Goal: Task Accomplishment & Management: Use online tool/utility

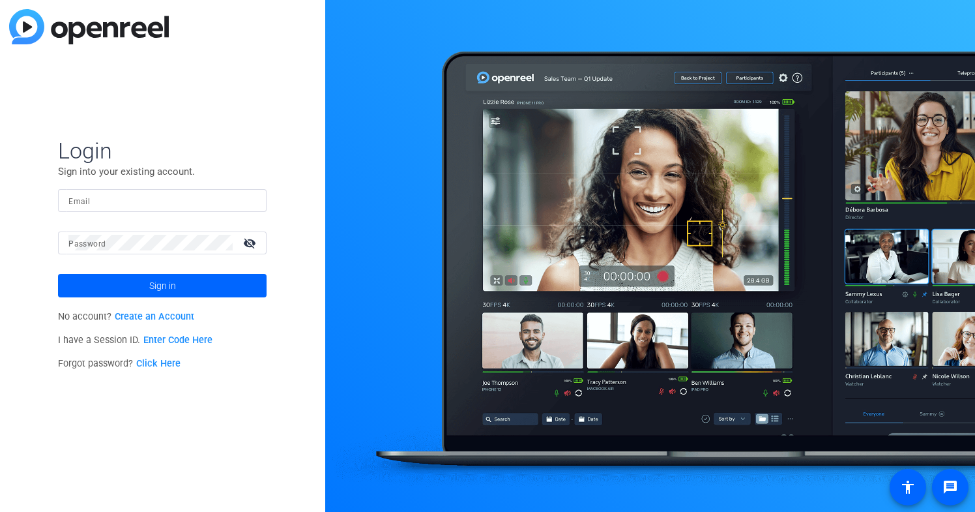
click at [121, 200] on input "Email" at bounding box center [162, 200] width 188 height 16
type input "[PERSON_NAME][EMAIL_ADDRESS][PERSON_NAME][DOMAIN_NAME]"
click at [58, 274] on button "Sign in" at bounding box center [162, 285] width 209 height 23
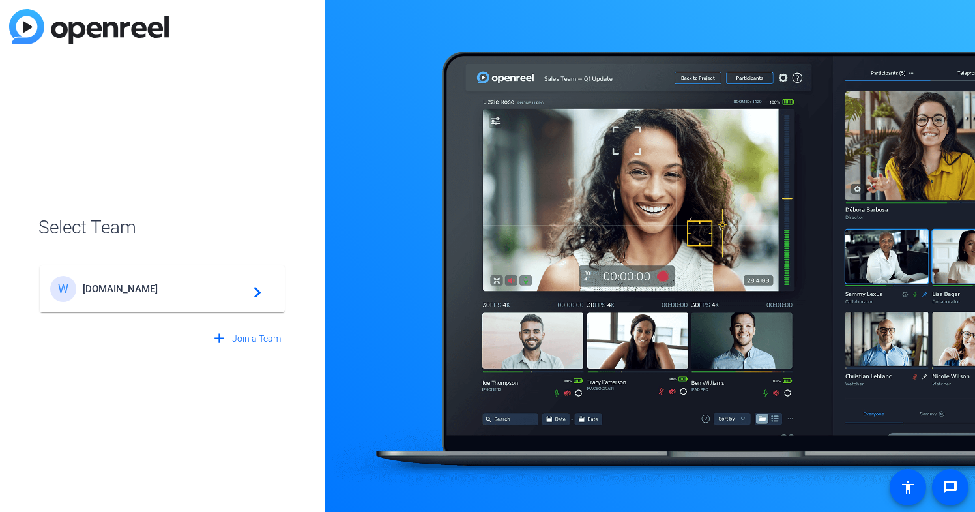
click at [209, 290] on span "[DOMAIN_NAME]" at bounding box center [164, 289] width 163 height 12
click at [258, 295] on mat-icon "navigate_next" at bounding box center [254, 289] width 16 height 16
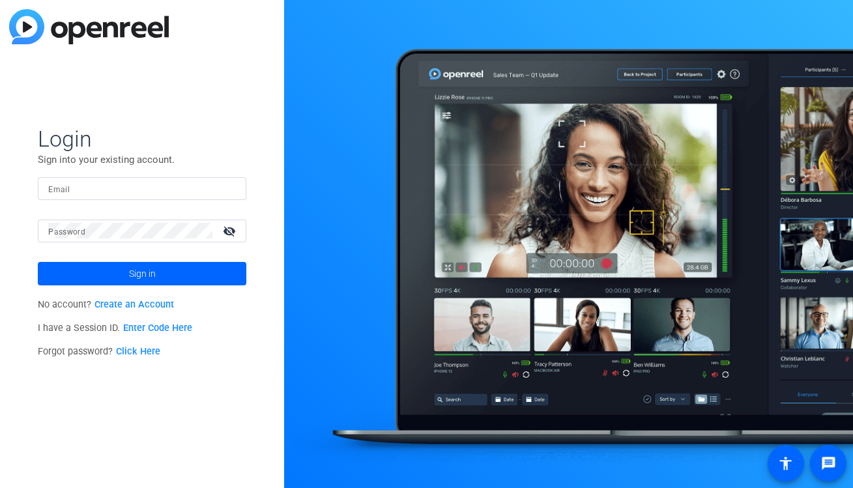
click at [108, 198] on div at bounding box center [142, 188] width 188 height 23
click at [113, 190] on input "Email" at bounding box center [142, 189] width 188 height 16
type input "[PERSON_NAME][EMAIL_ADDRESS][PERSON_NAME][DOMAIN_NAME]"
click at [38, 262] on button "Sign in" at bounding box center [142, 273] width 209 height 23
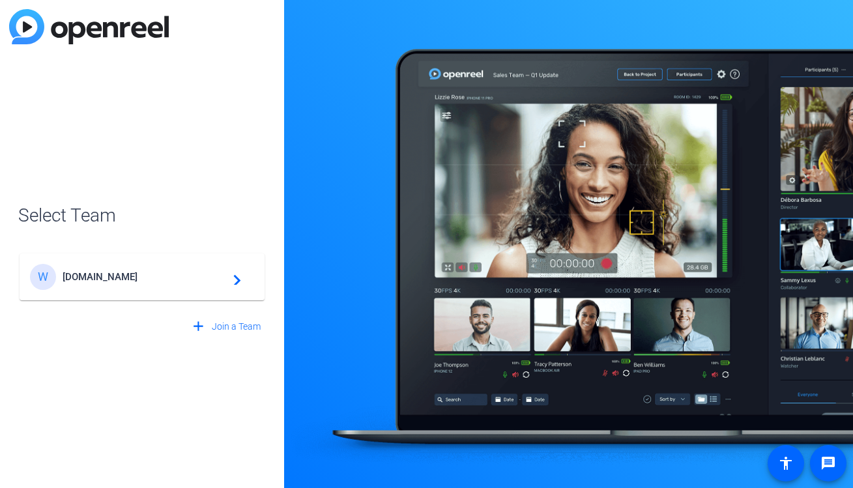
click at [176, 271] on span "[DOMAIN_NAME]" at bounding box center [144, 277] width 163 height 12
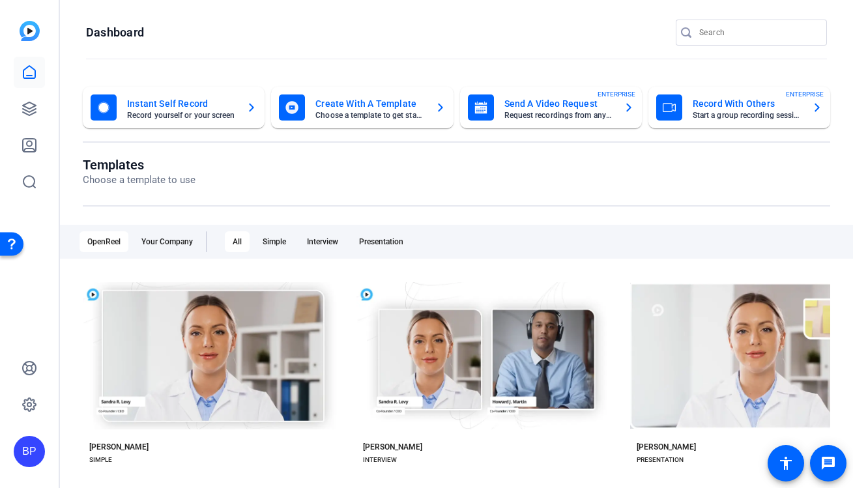
click at [25, 443] on div "BP" at bounding box center [29, 451] width 31 height 31
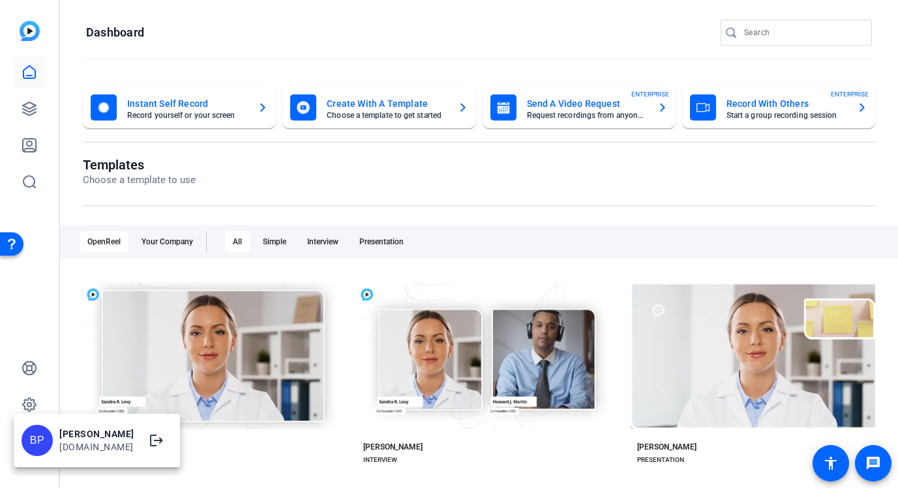
click at [624, 104] on div at bounding box center [449, 244] width 898 height 488
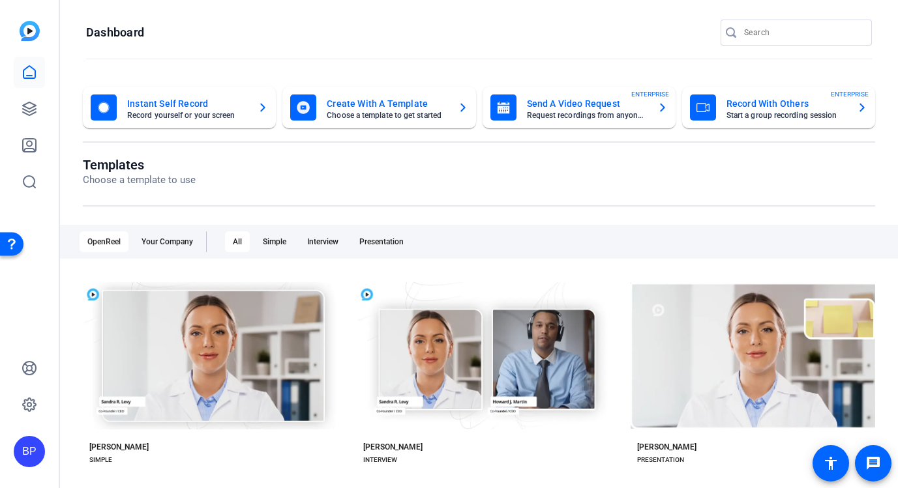
click at [615, 108] on mat-card-title "Send A Video Request" at bounding box center [587, 104] width 120 height 16
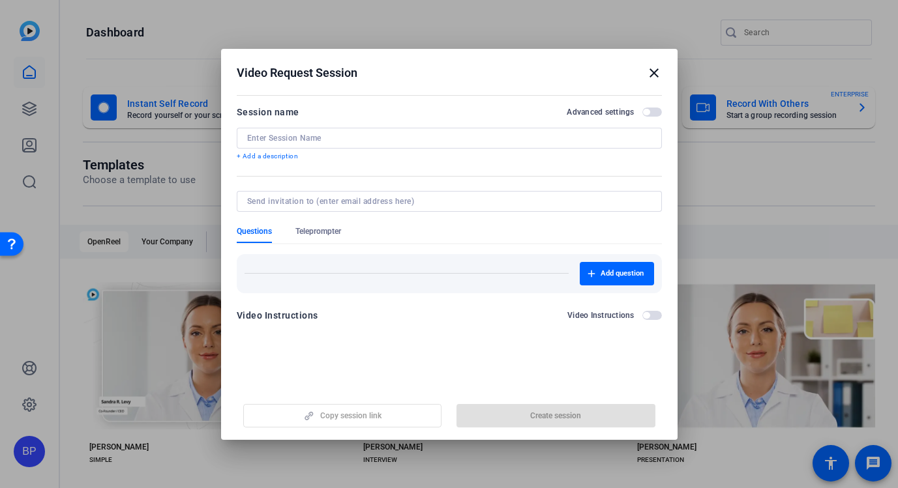
click at [657, 72] on mat-icon "close" at bounding box center [654, 73] width 16 height 16
